Goal: Information Seeking & Learning: Find specific fact

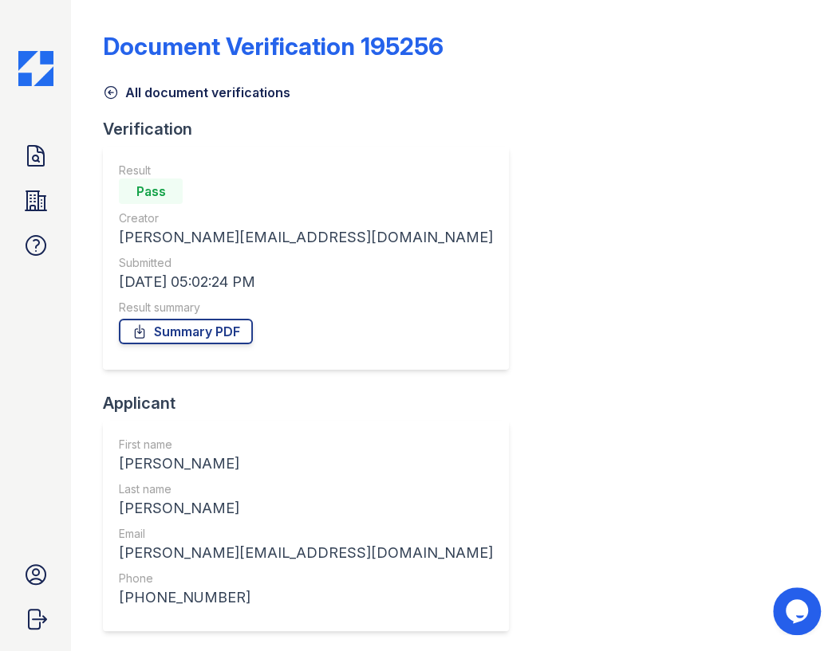
click at [32, 159] on icon at bounding box center [36, 156] width 16 height 20
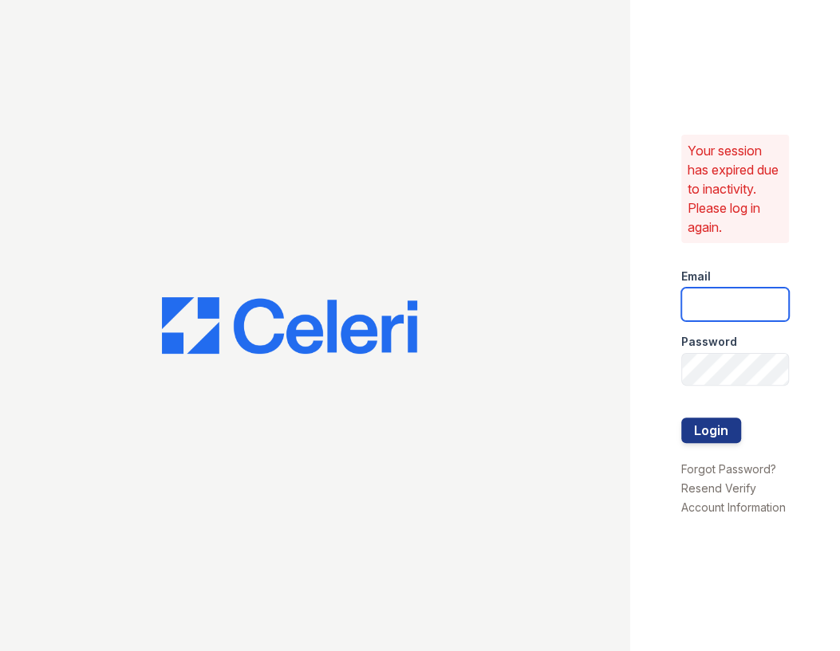
click at [761, 309] on input "email" at bounding box center [735, 304] width 108 height 33
type input "[PERSON_NAME][EMAIL_ADDRESS][DOMAIN_NAME]"
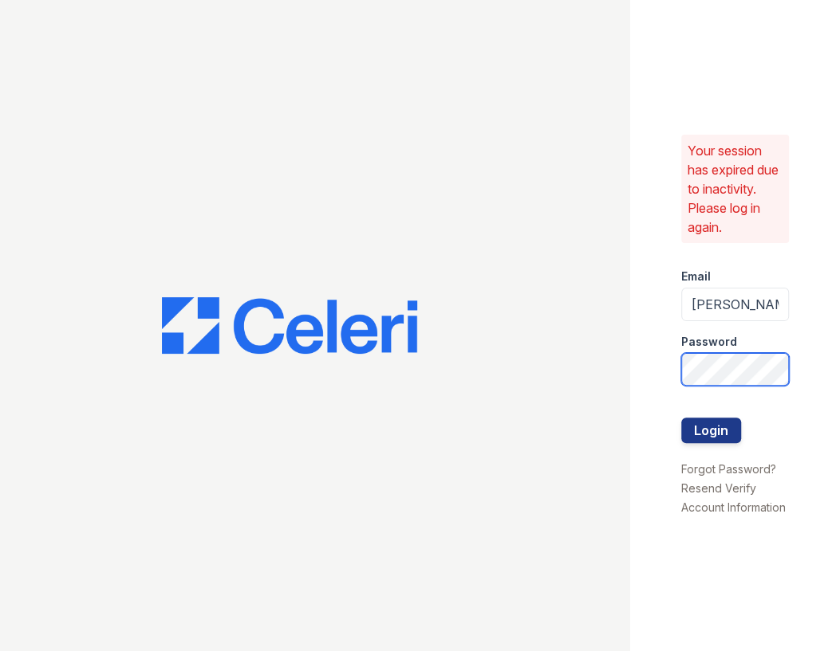
scroll to position [0, 12]
click at [681, 418] on button "Login" at bounding box center [711, 431] width 60 height 26
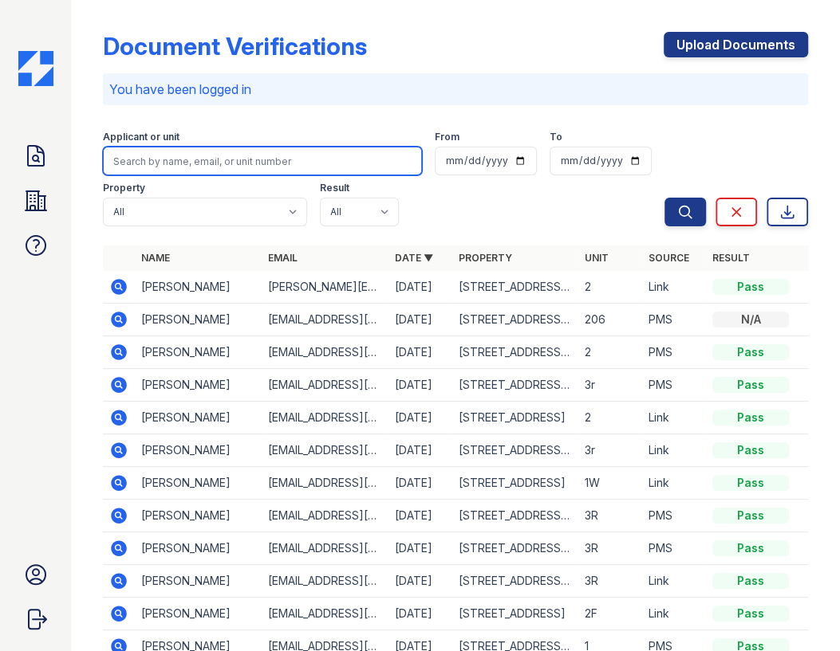
click at [183, 157] on input "search" at bounding box center [262, 161] width 319 height 29
paste input "Tate LaFrenier"
type input "Tate LaFrenier"
click at [664, 198] on button "Search" at bounding box center [684, 212] width 41 height 29
